Goal: Task Accomplishment & Management: Complete application form

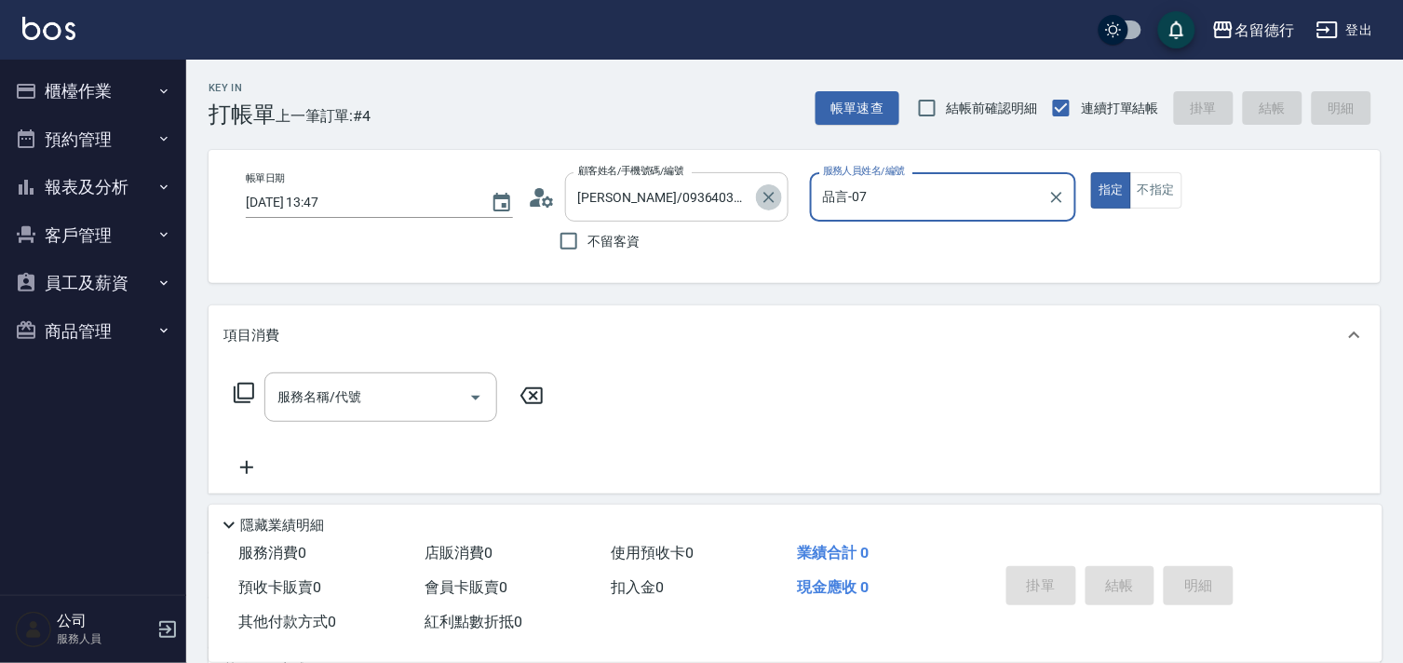
click at [761, 196] on icon "Clear" at bounding box center [769, 197] width 19 height 19
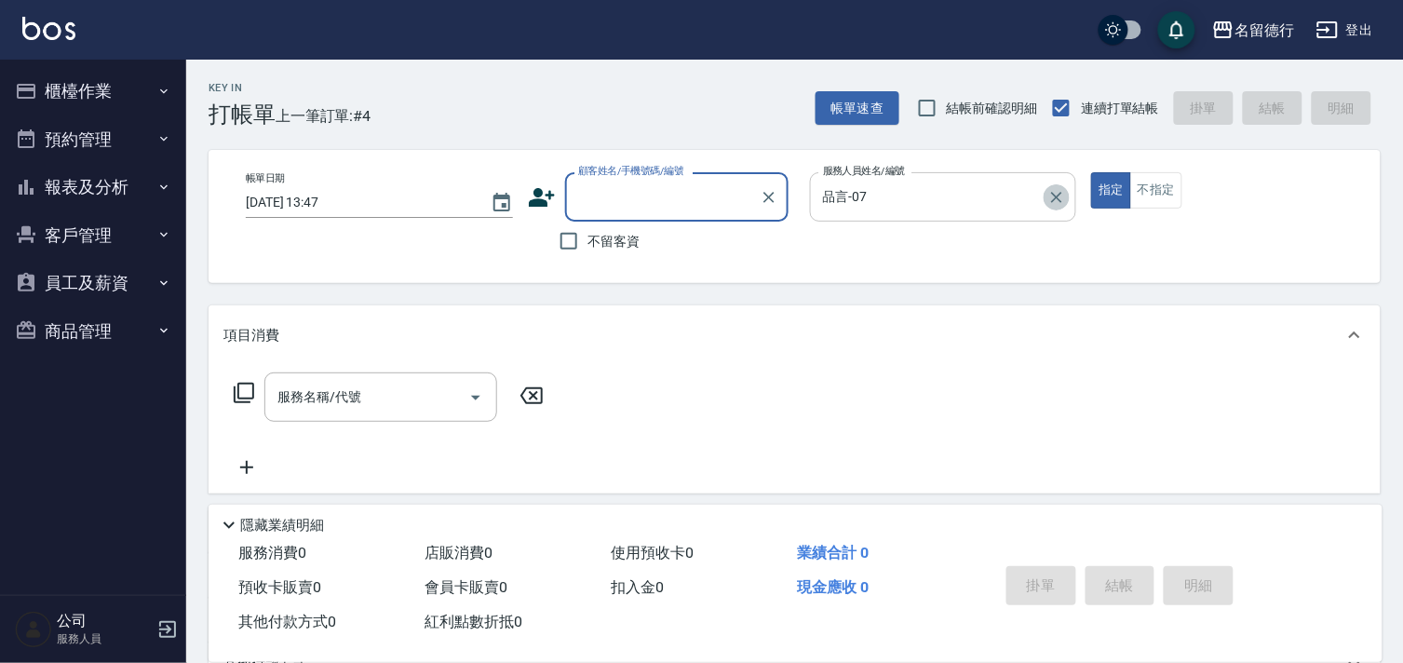
click at [1048, 195] on icon "Clear" at bounding box center [1056, 197] width 19 height 19
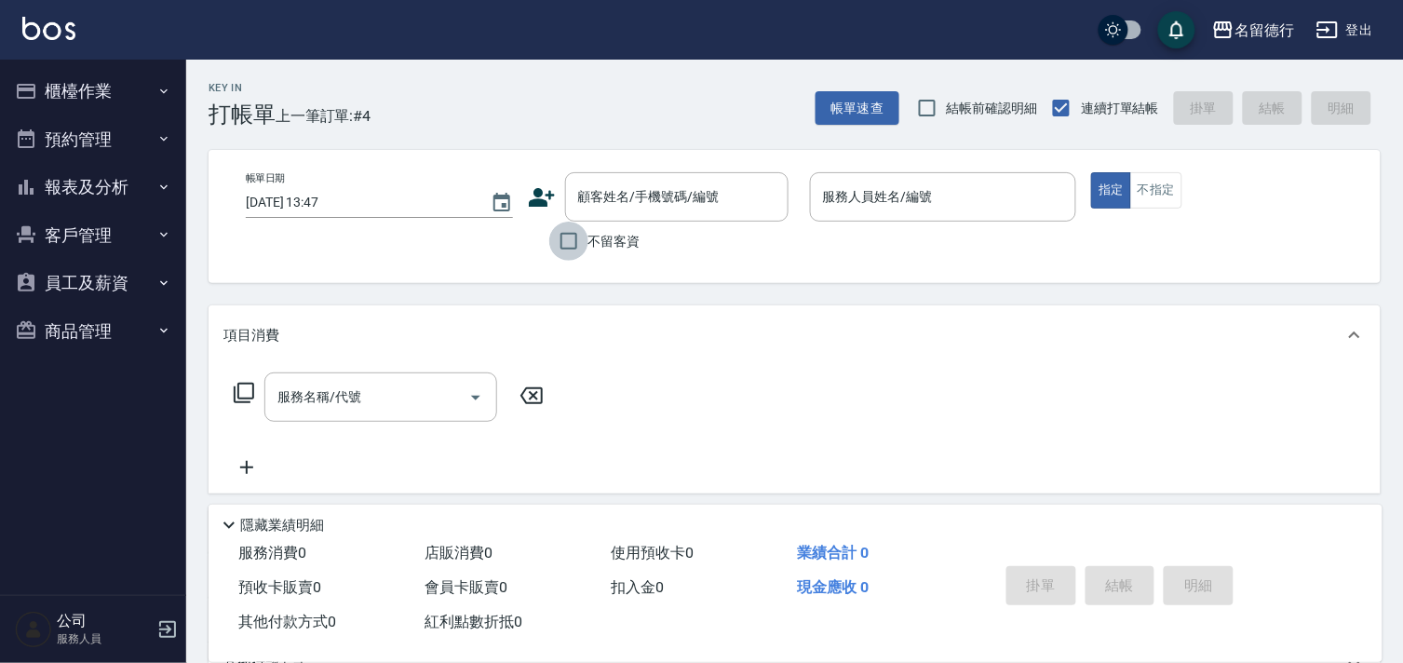
click at [571, 236] on input "不留客資" at bounding box center [568, 241] width 39 height 39
checkbox input "true"
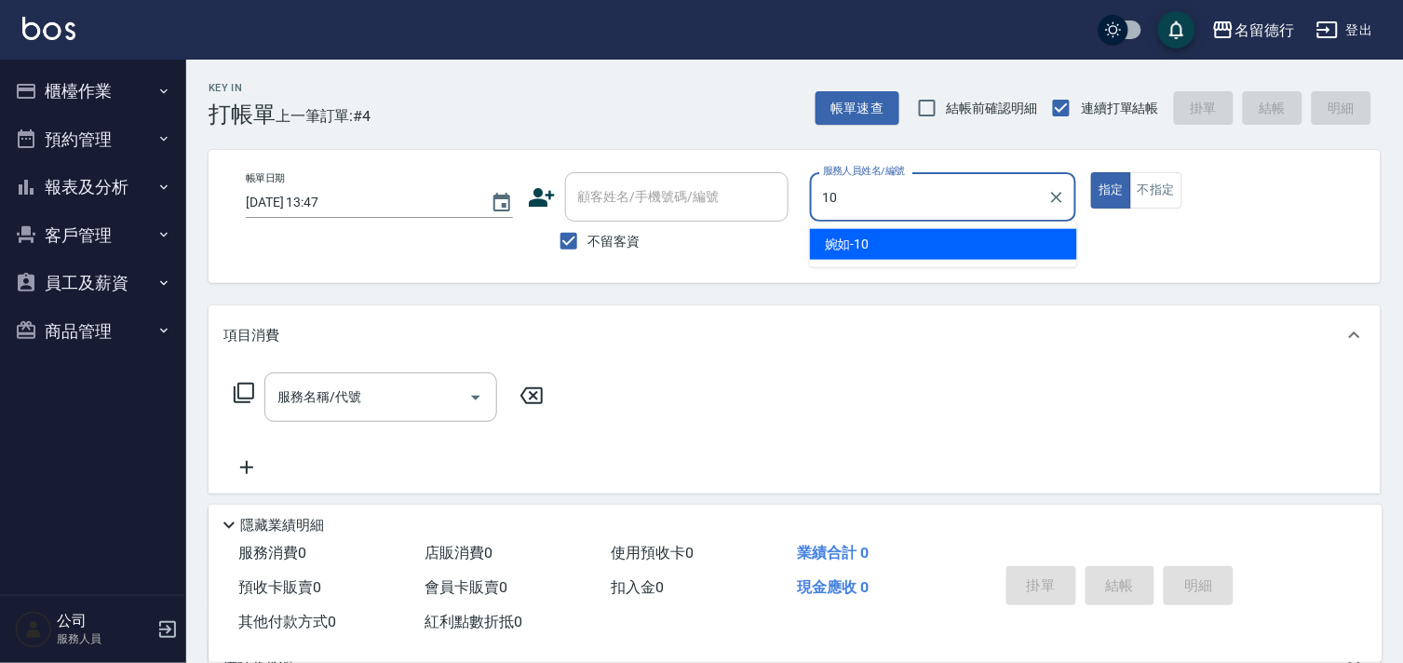
type input "婉如-10"
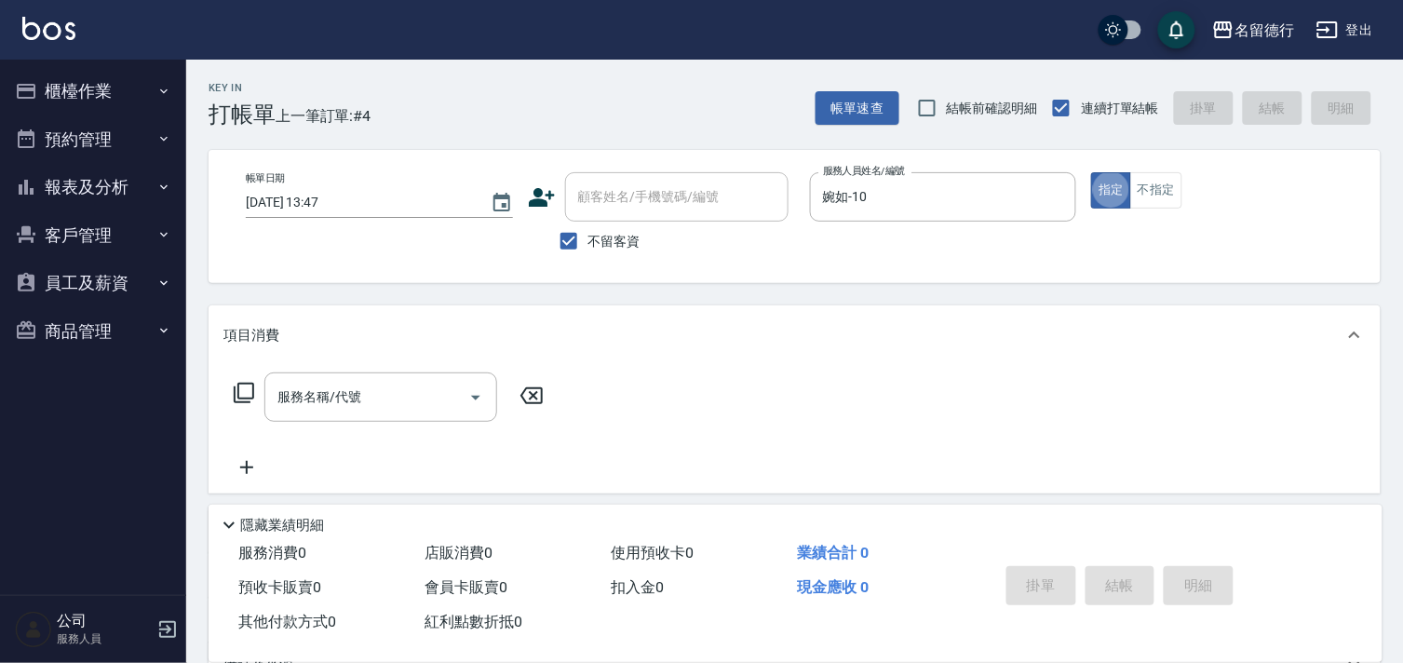
type button "true"
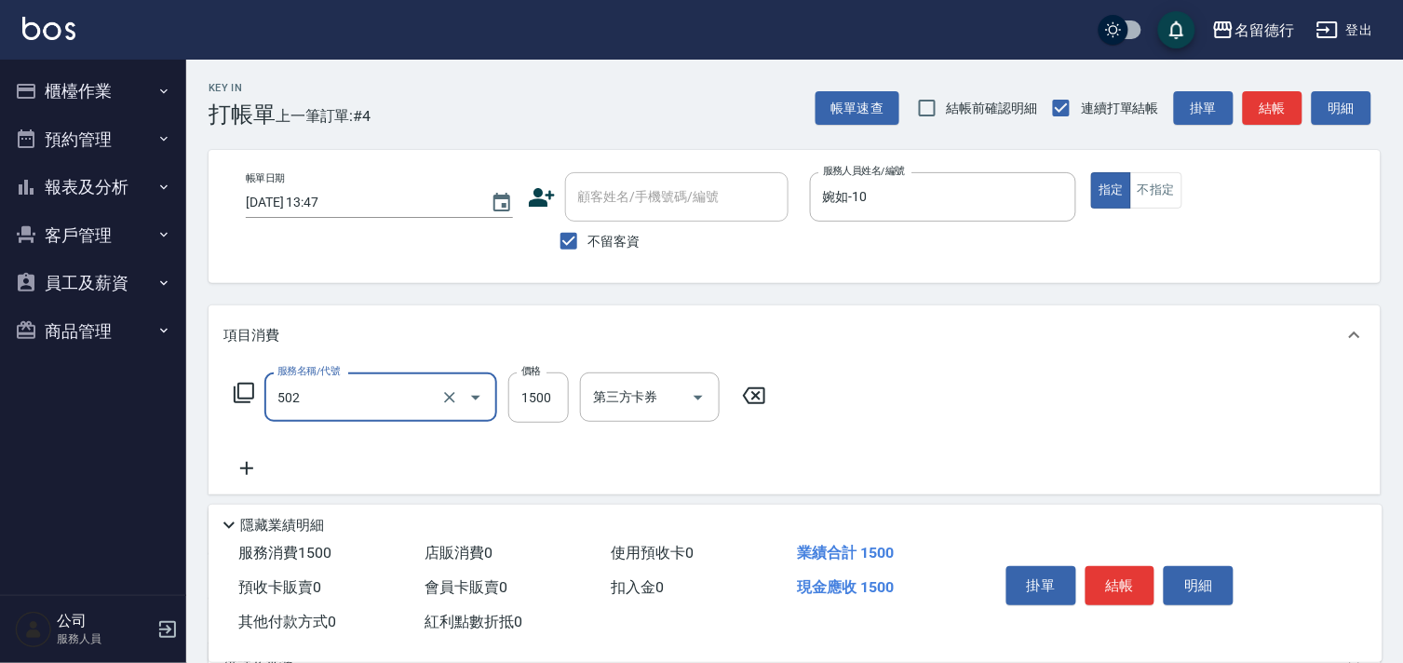
type input "染髮(502)"
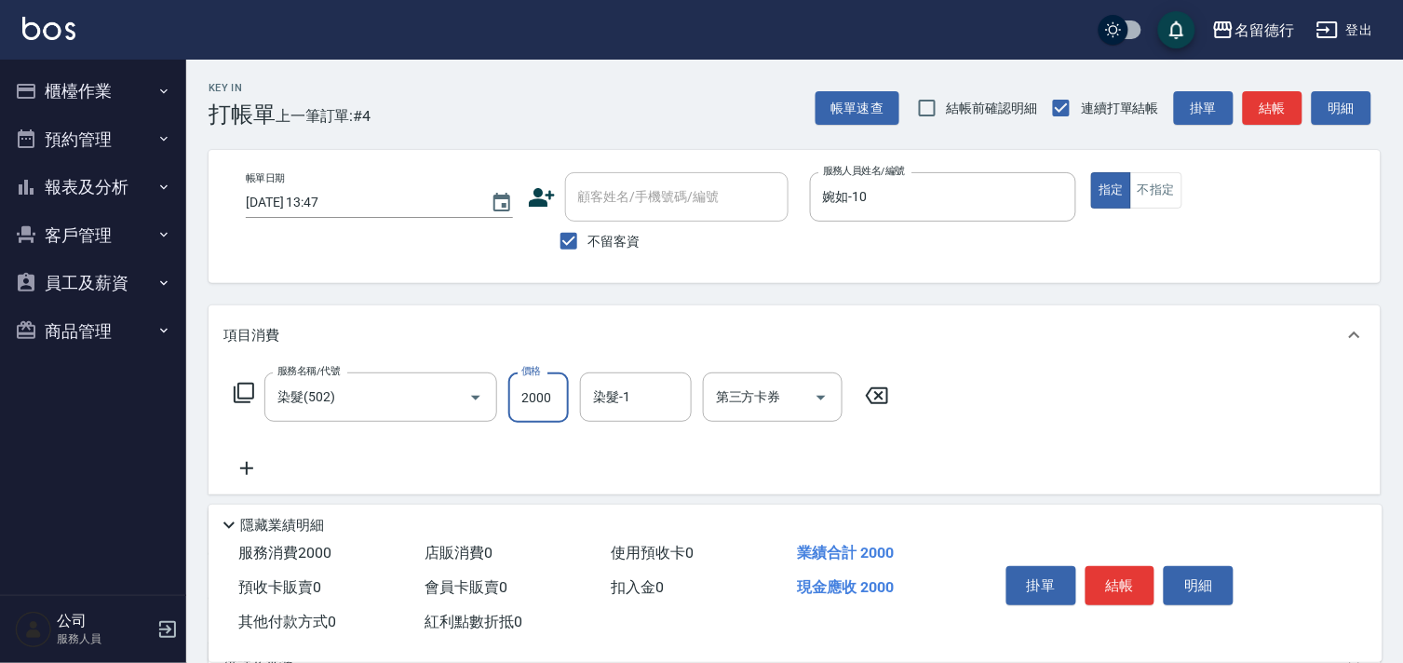
type input "2000"
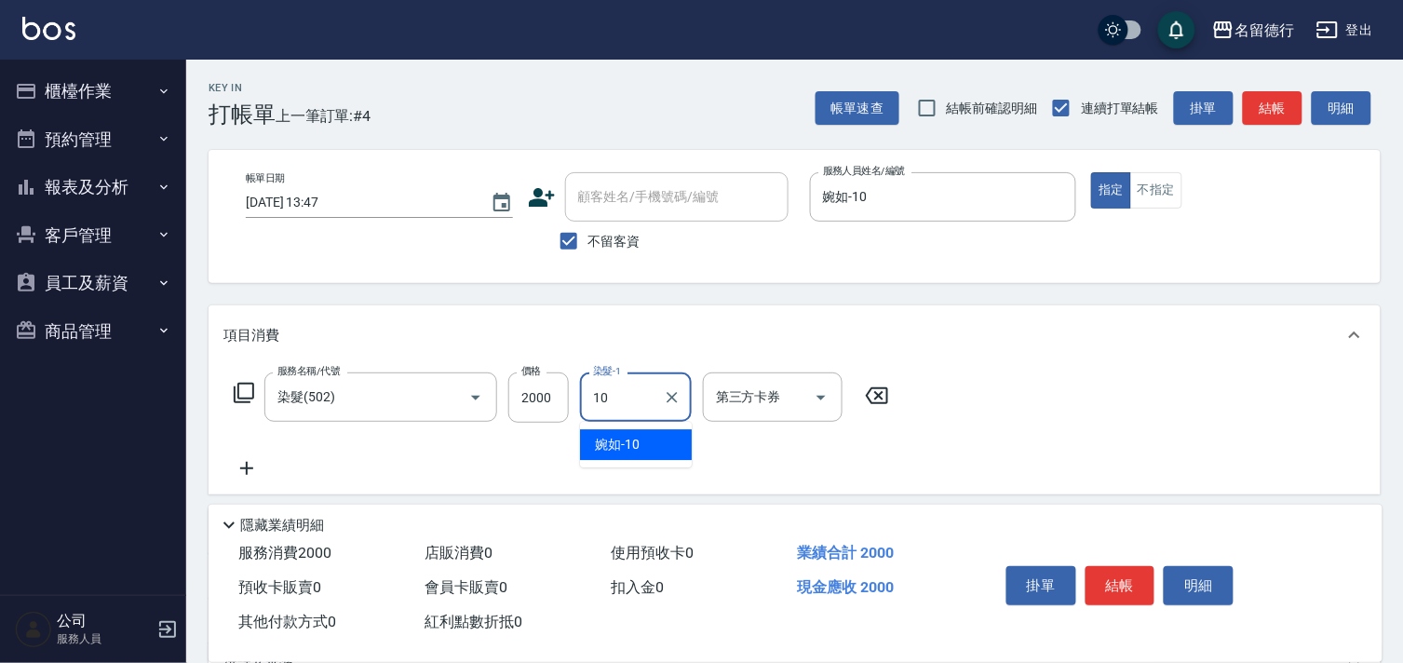
type input "婉如-10"
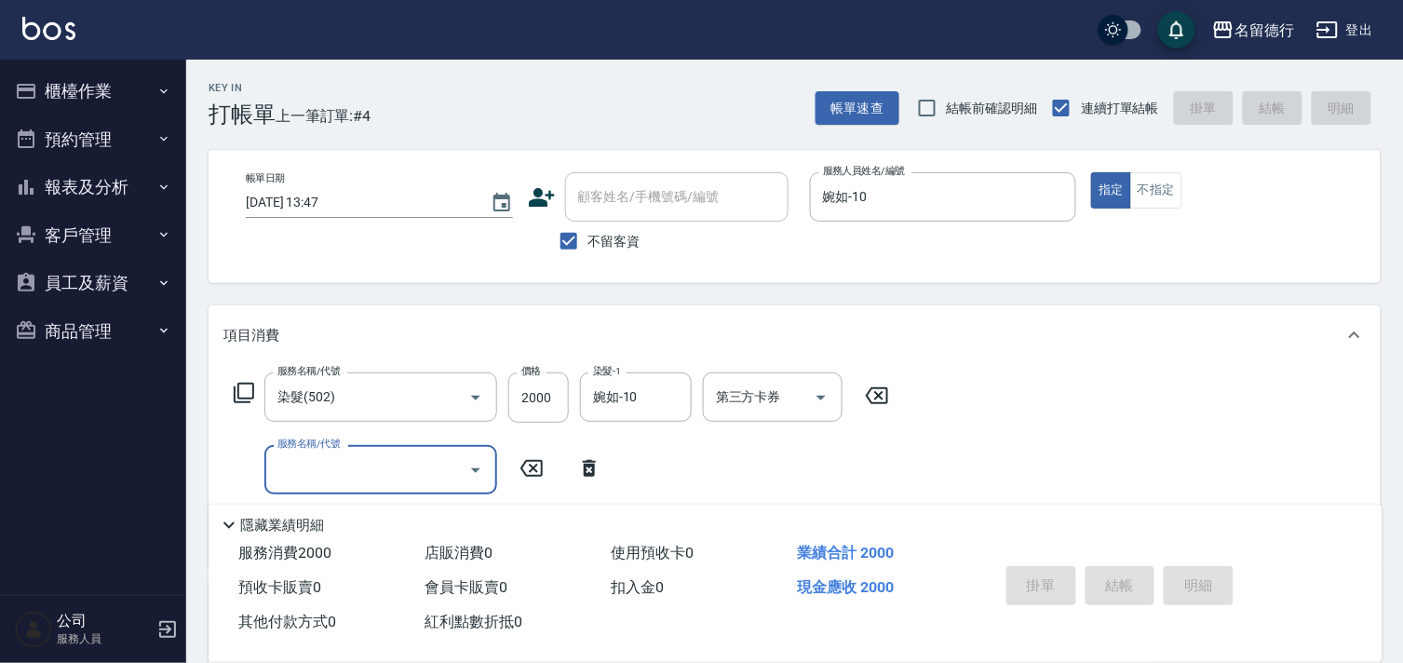
type input "[DATE] 16:50"
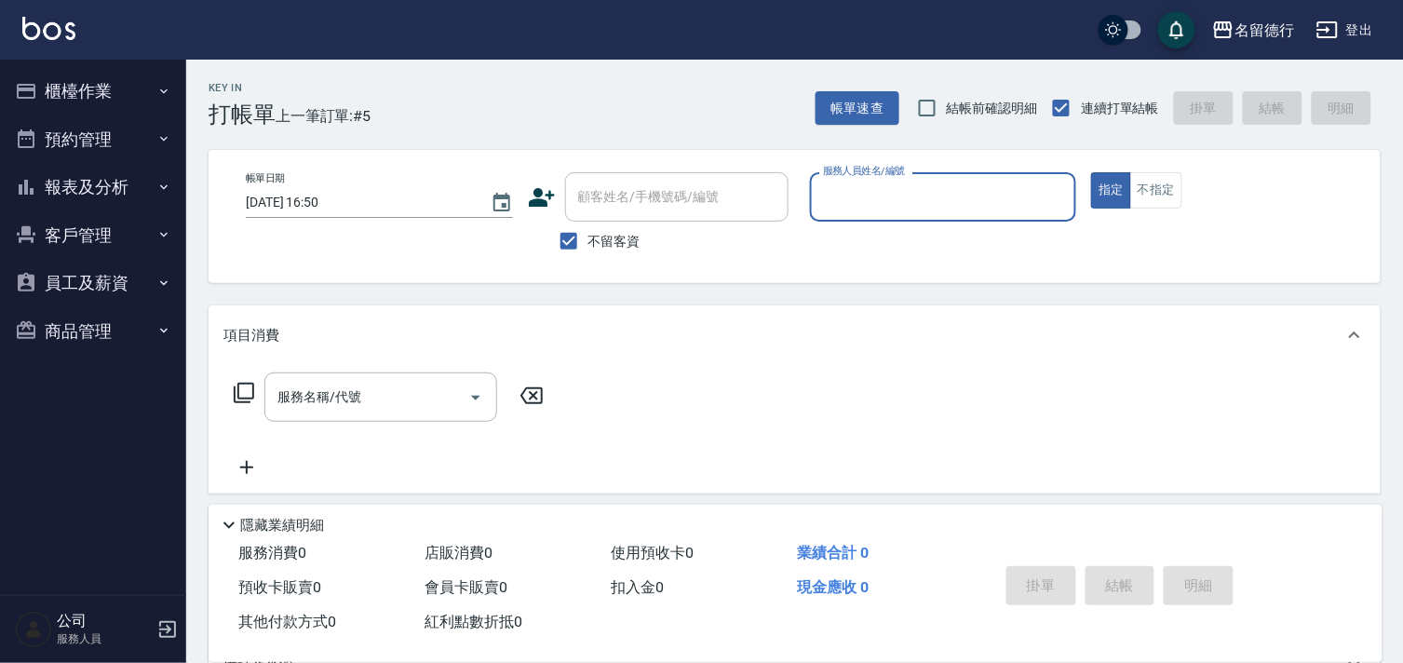
click at [854, 194] on input "服務人員姓名/編號" at bounding box center [943, 197] width 250 height 33
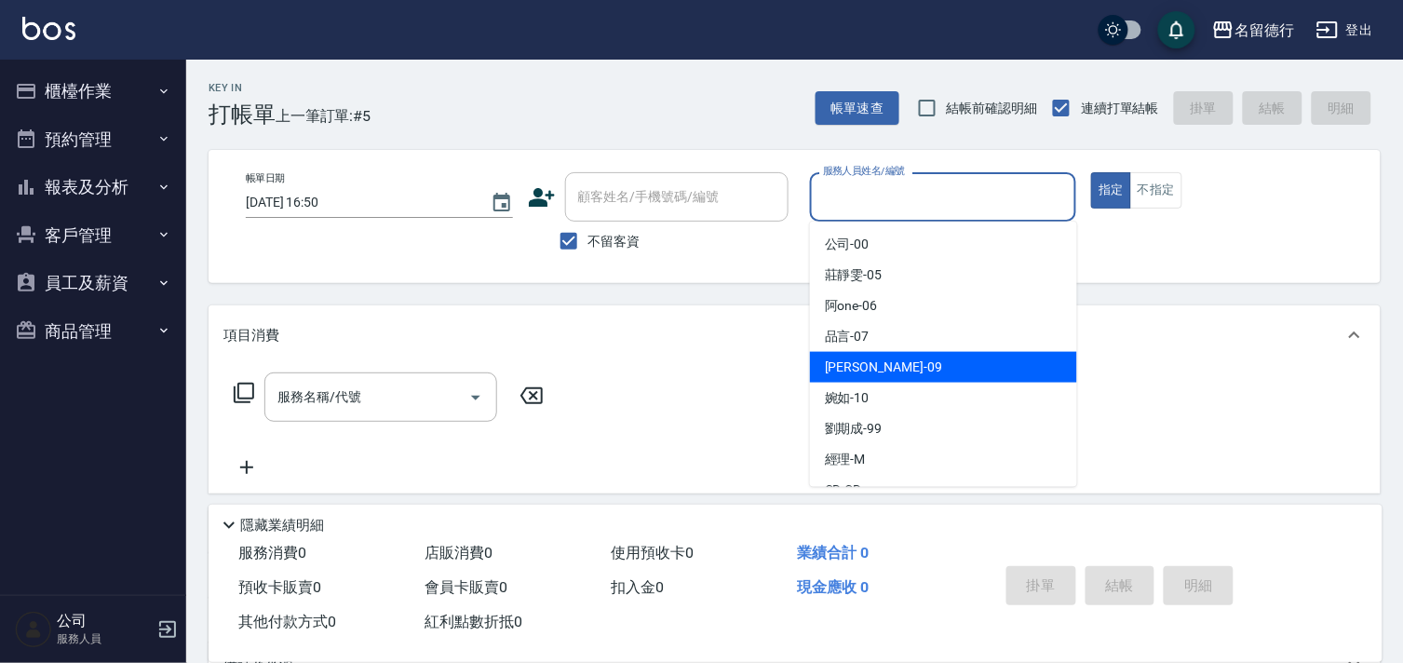
click at [854, 359] on span "[PERSON_NAME] -09" at bounding box center [883, 367] width 117 height 20
type input "[PERSON_NAME]-09"
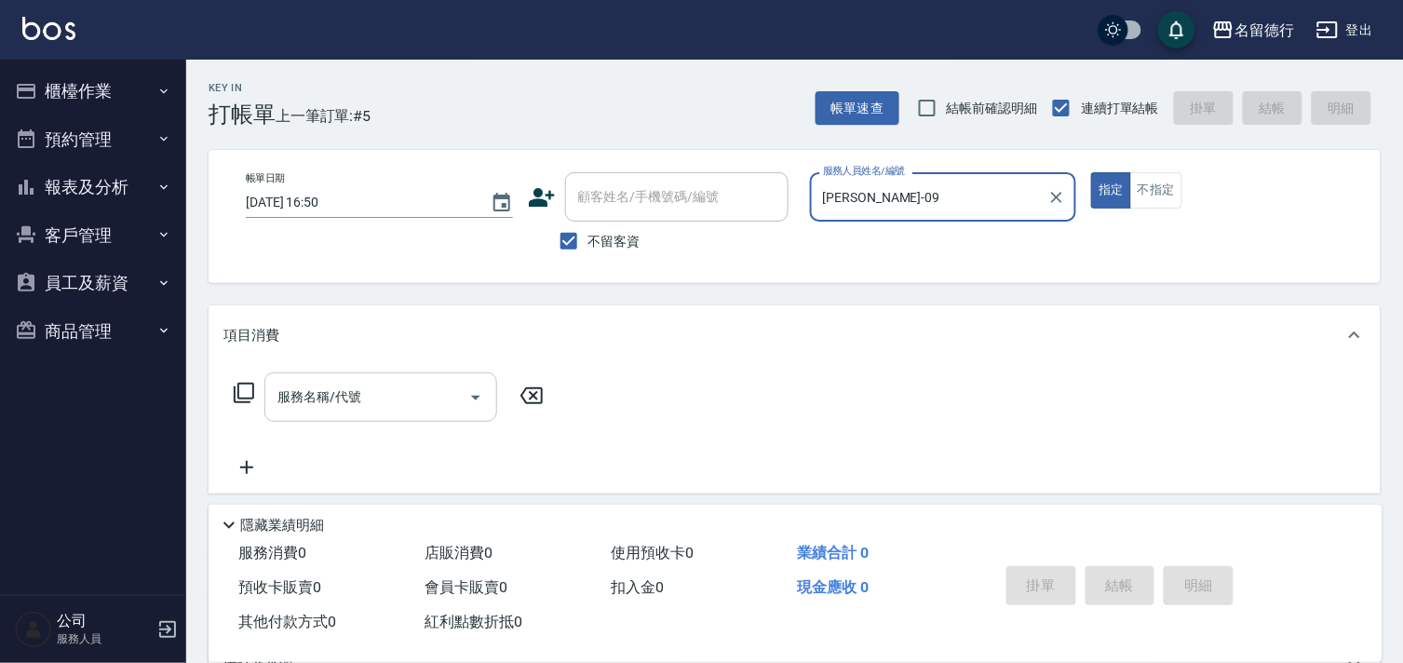
drag, startPoint x: 379, startPoint y: 396, endPoint x: 366, endPoint y: 386, distance: 16.0
click at [370, 392] on input "服務名稱/代號" at bounding box center [367, 397] width 188 height 33
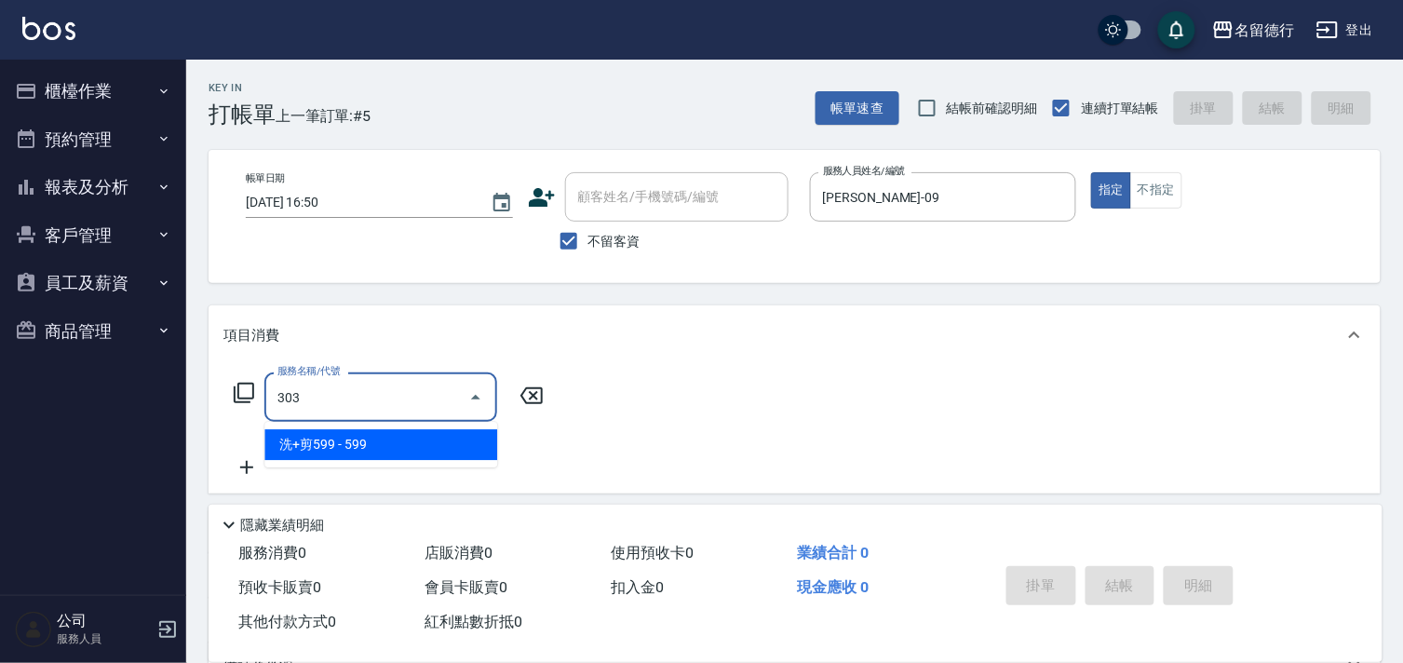
click at [378, 454] on span "洗+剪599 - 599" at bounding box center [380, 444] width 233 height 31
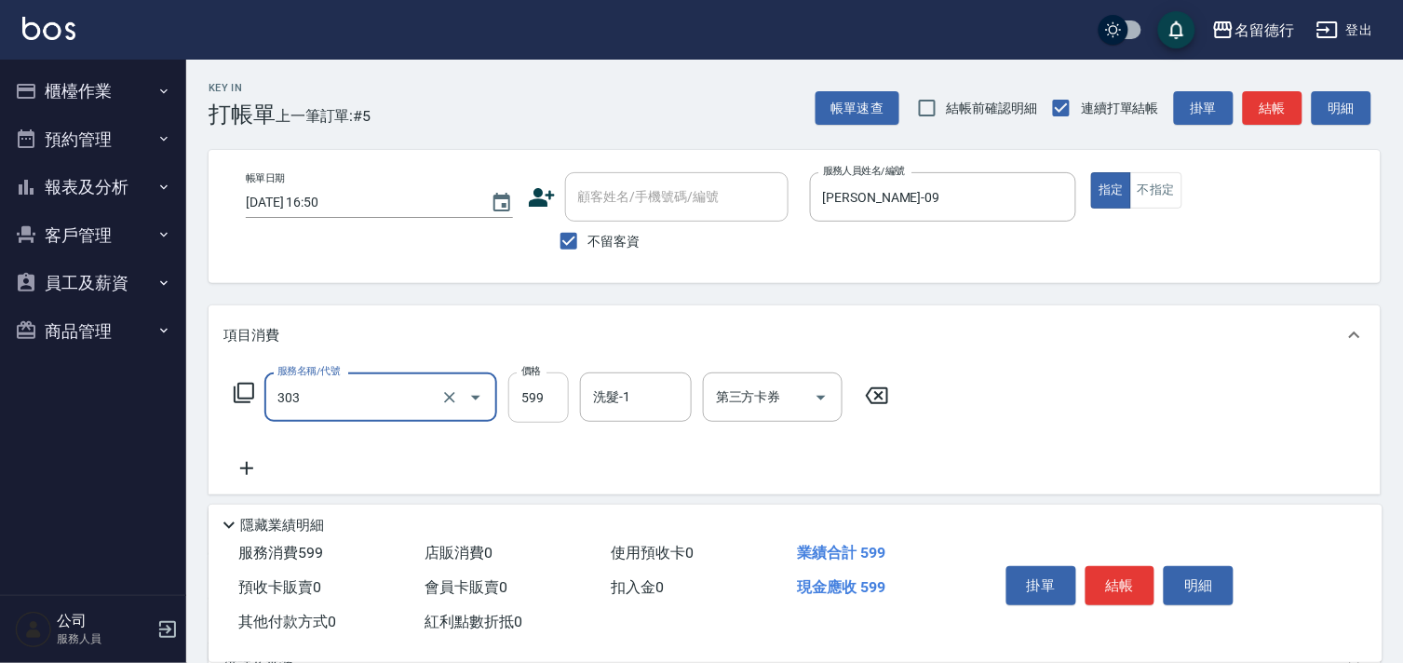
type input "洗+剪599(303)"
click at [524, 405] on input "599" at bounding box center [538, 397] width 60 height 50
type input "800"
click at [601, 387] on div "洗髮-1 洗髮-1" at bounding box center [636, 396] width 112 height 49
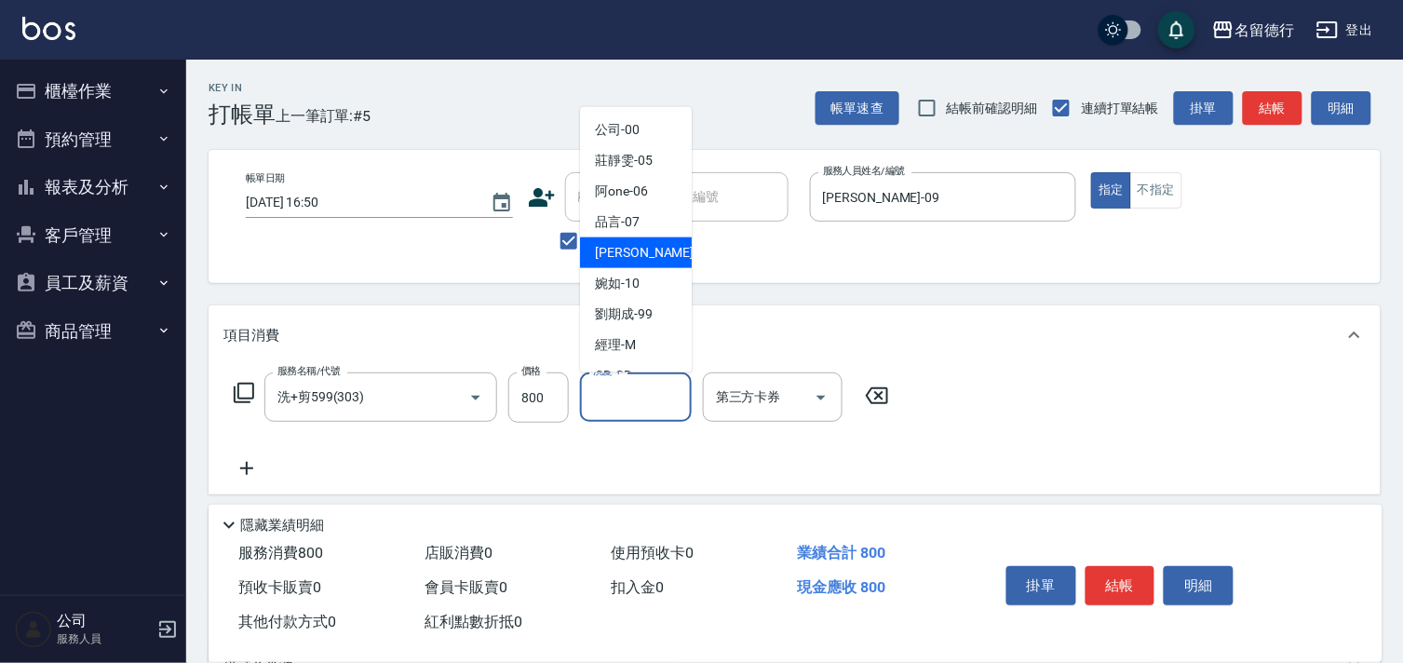
click at [597, 256] on span "[PERSON_NAME] -09" at bounding box center [653, 253] width 117 height 20
type input "[PERSON_NAME]-09"
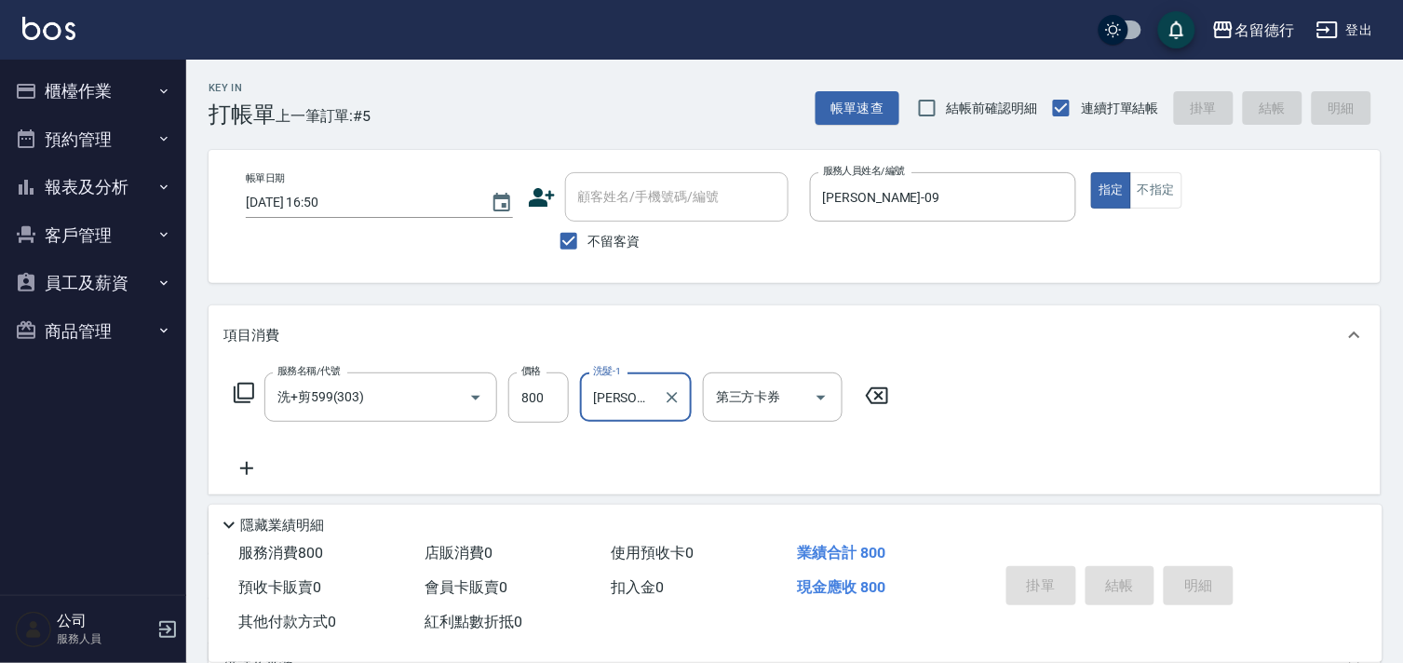
type input "[DATE] 16:58"
